Goal: Use online tool/utility: Utilize a website feature to perform a specific function

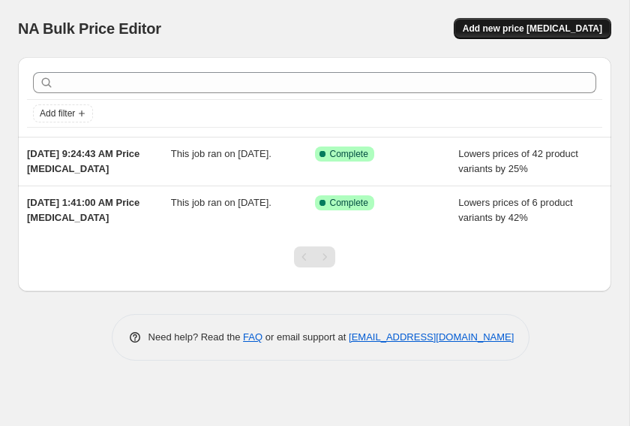
click at [571, 27] on span "Add new price [MEDICAL_DATA]" at bounding box center [533, 29] width 140 height 12
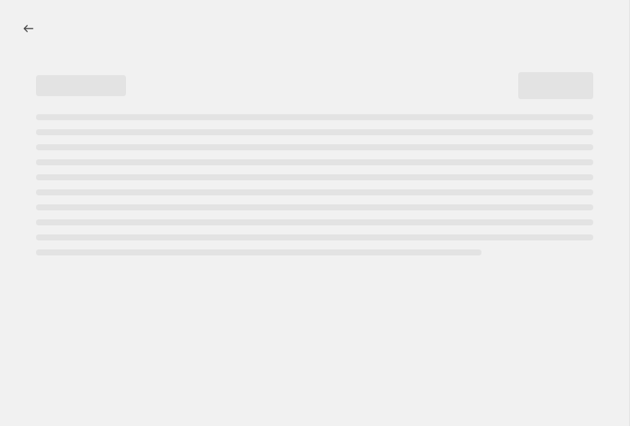
select select "percentage"
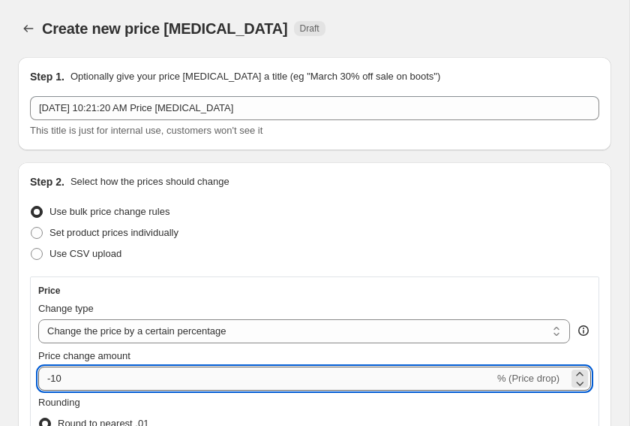
click at [179, 369] on input "-10" at bounding box center [266, 378] width 456 height 24
type input "-1"
type input "-26"
click at [508, 243] on div "Use CSV upload" at bounding box center [315, 253] width 570 height 21
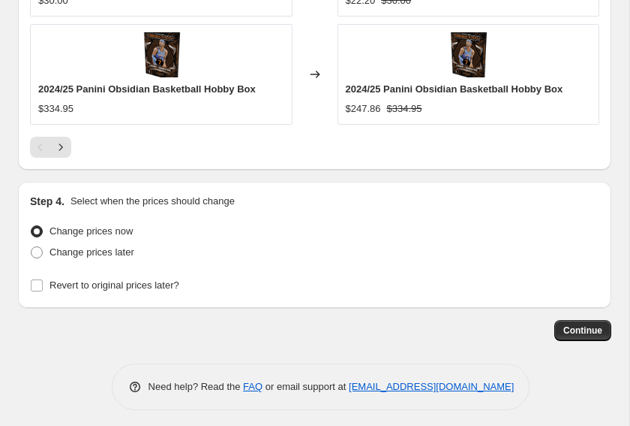
scroll to position [1516, 0]
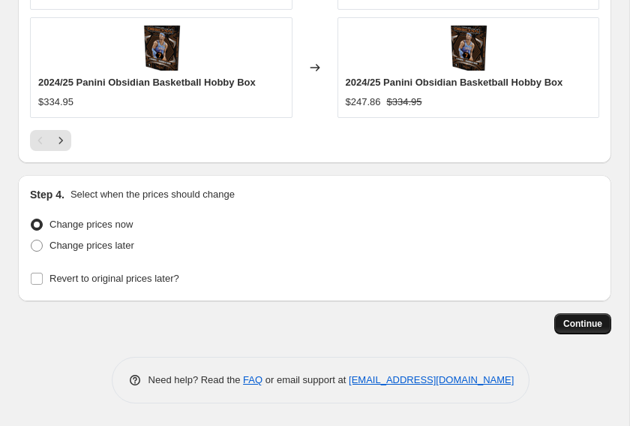
click at [588, 330] on button "Continue" at bounding box center [583, 323] width 57 height 21
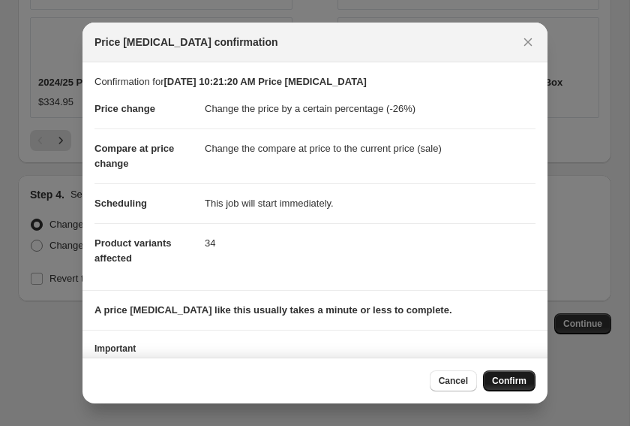
click at [502, 378] on span "Confirm" at bounding box center [509, 381] width 35 height 12
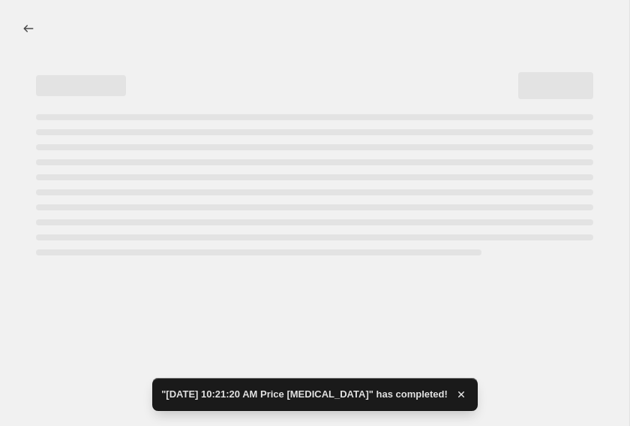
select select "percentage"
